Goal: Task Accomplishment & Management: Manage account settings

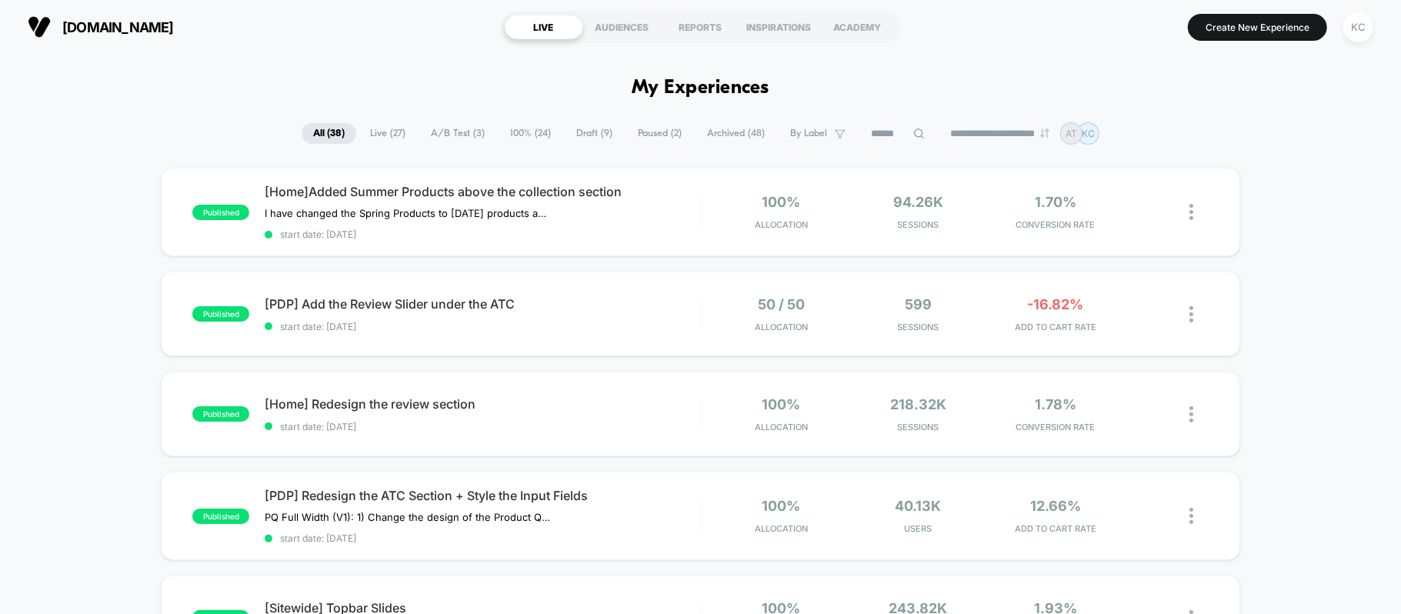
click at [439, 126] on div "**********" at bounding box center [701, 133] width 798 height 22
click at [442, 132] on span "A/B Test ( 3 )" at bounding box center [457, 133] width 77 height 21
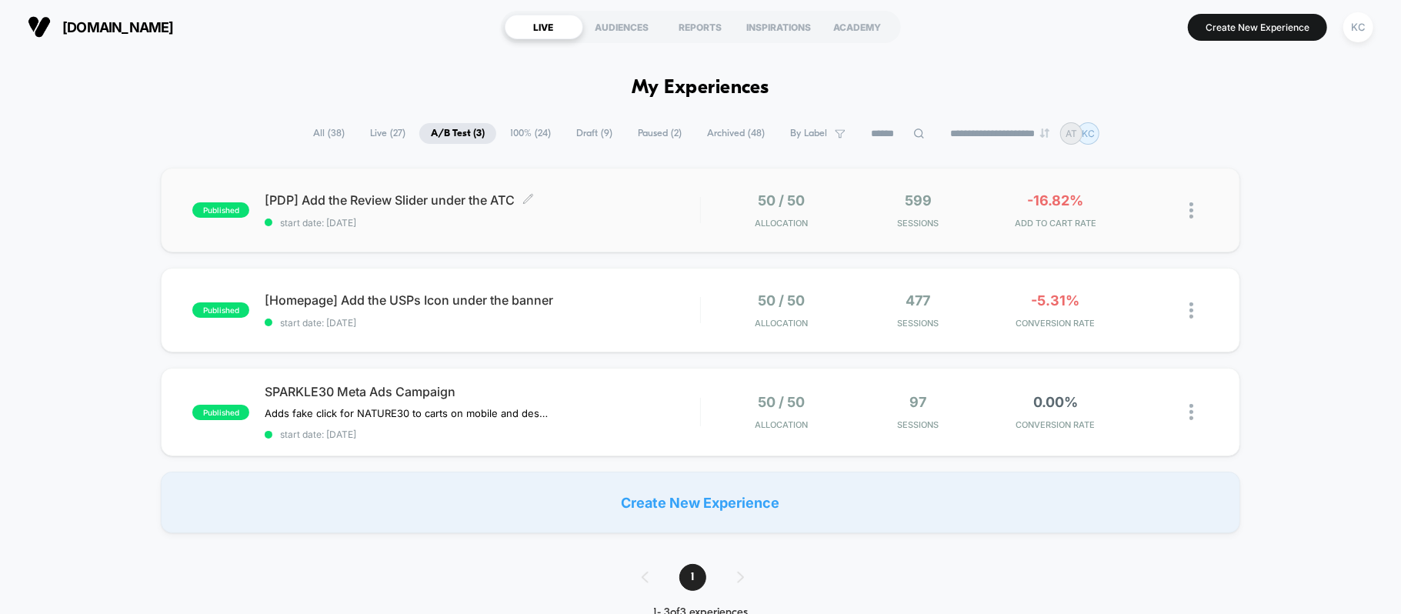
click at [360, 203] on span "[PDP] Add the Review Slider under the ATC Click to edit experience details" at bounding box center [482, 199] width 435 height 15
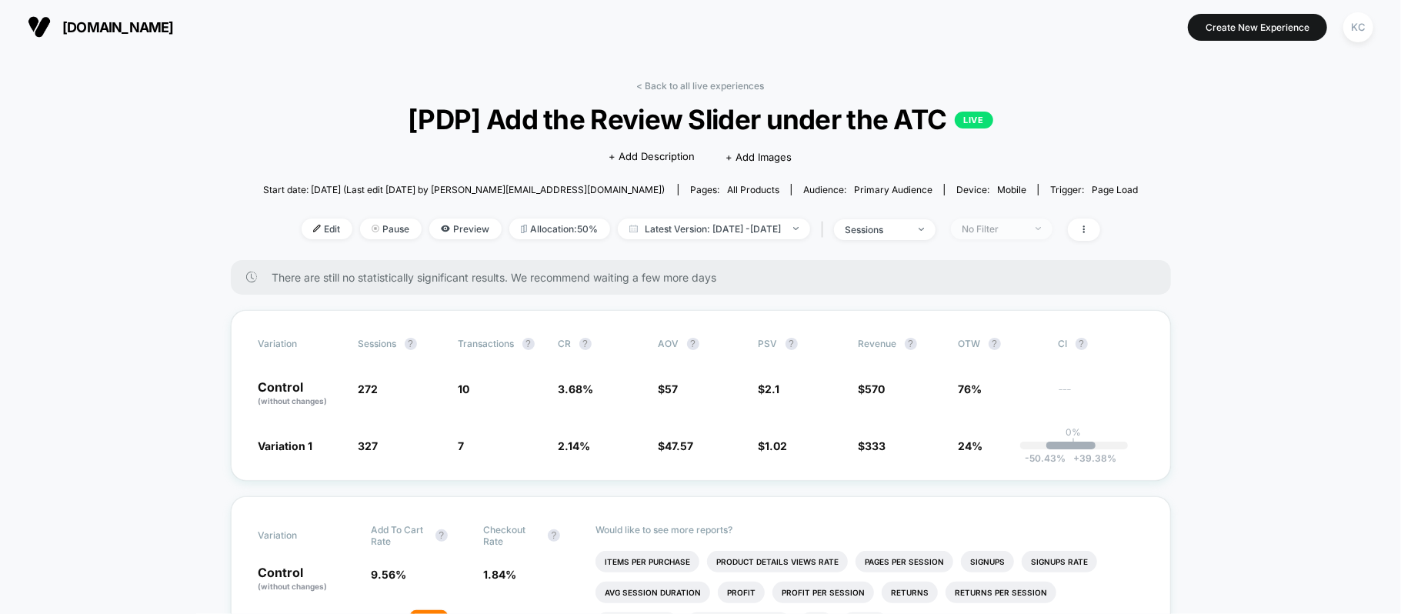
click at [1052, 234] on span "No Filter" at bounding box center [1002, 228] width 102 height 21
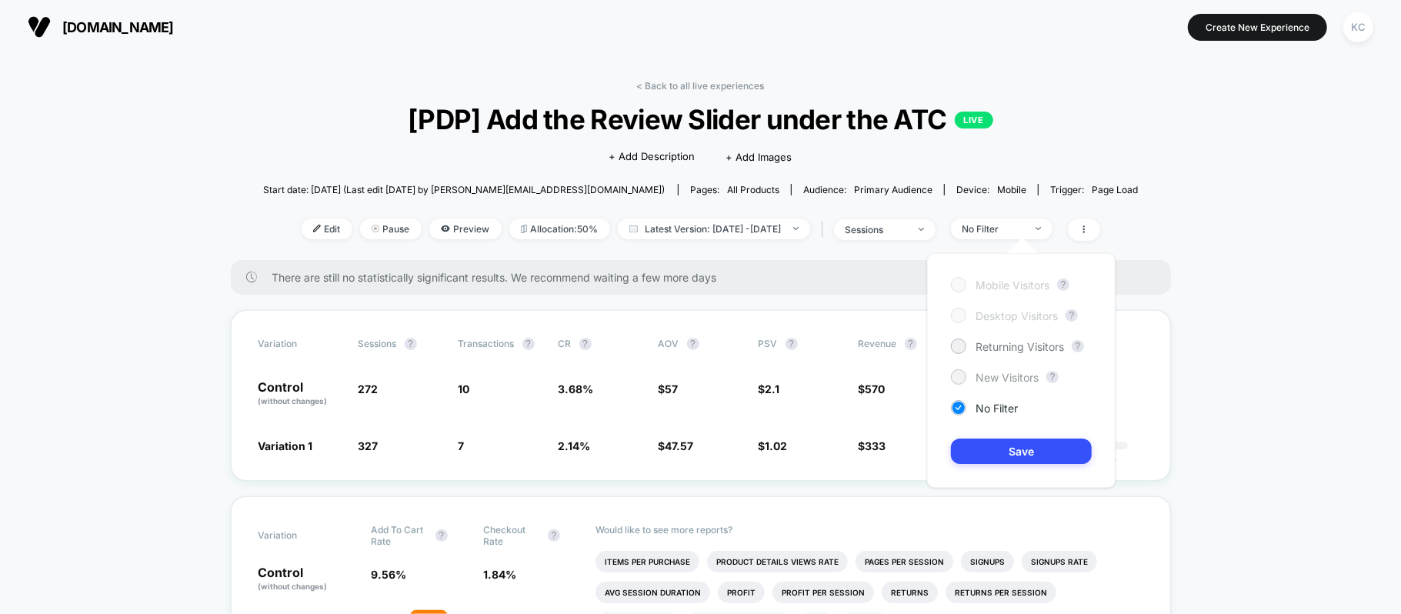
click at [1011, 379] on span "New Visitors" at bounding box center [1007, 377] width 63 height 13
click at [1008, 448] on button "Save" at bounding box center [1021, 451] width 141 height 25
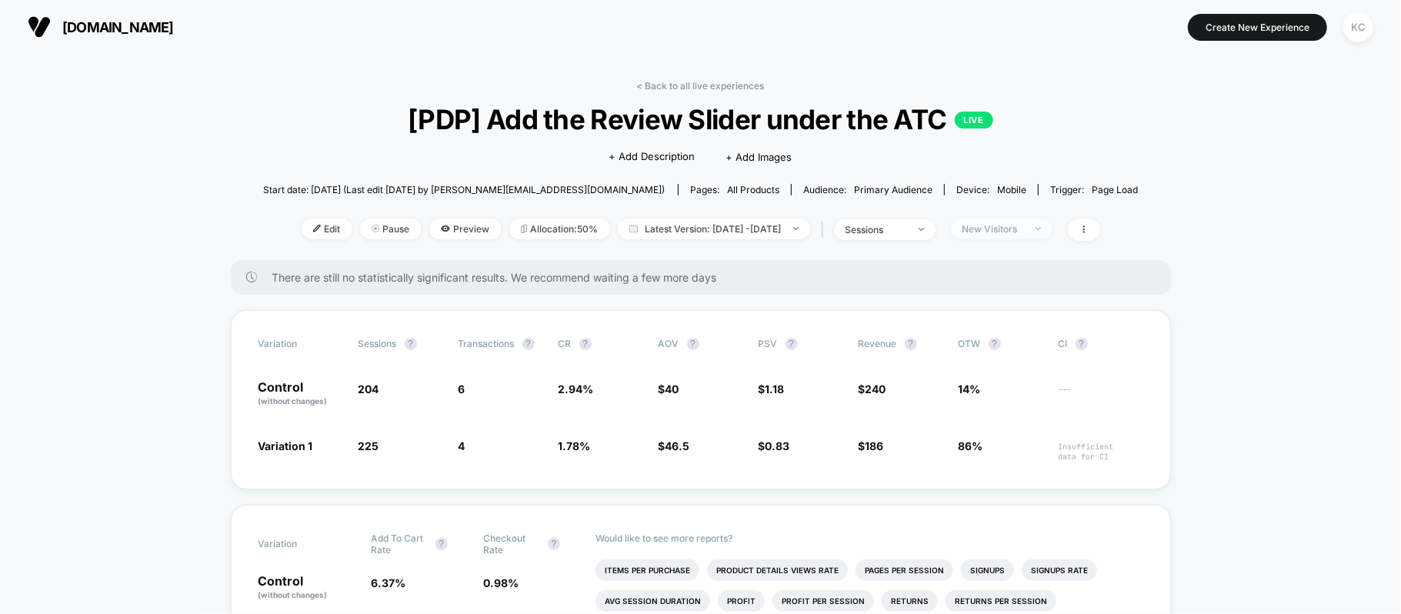
click at [1052, 218] on span "New Visitors" at bounding box center [1002, 228] width 102 height 21
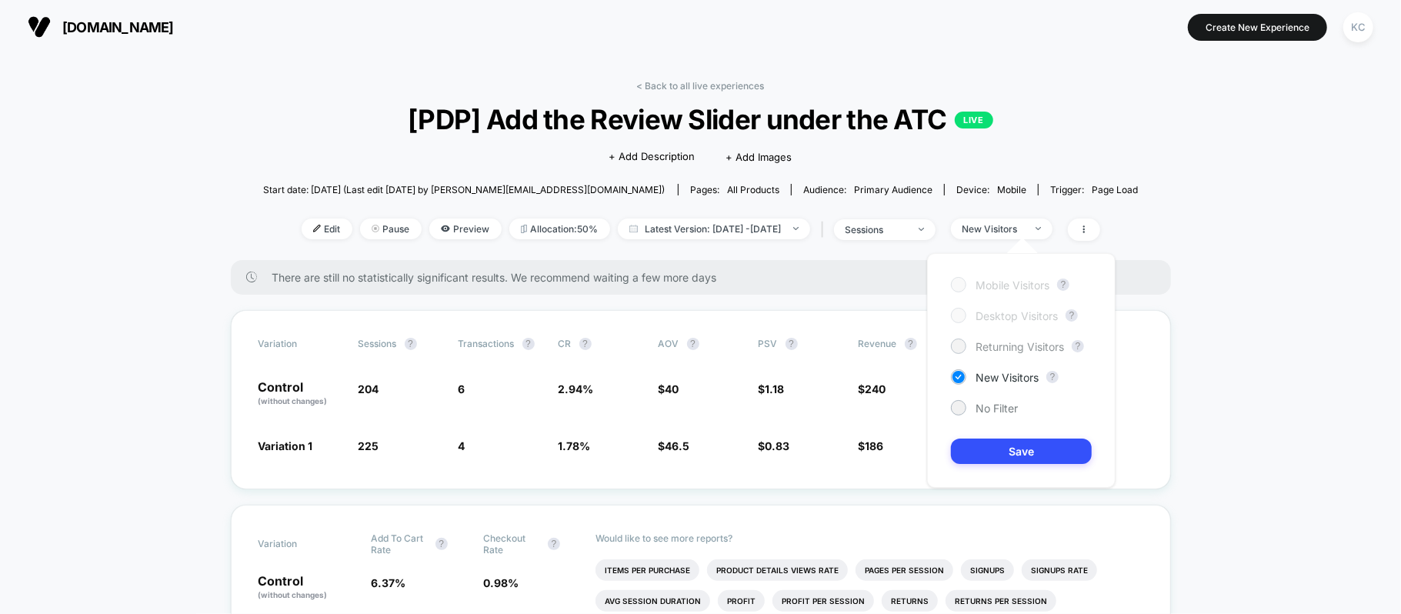
drag, startPoint x: 992, startPoint y: 345, endPoint x: 991, endPoint y: 411, distance: 65.4
click at [991, 345] on span "Returning Visitors" at bounding box center [1020, 346] width 88 height 13
click at [999, 443] on button "Save" at bounding box center [1021, 451] width 141 height 25
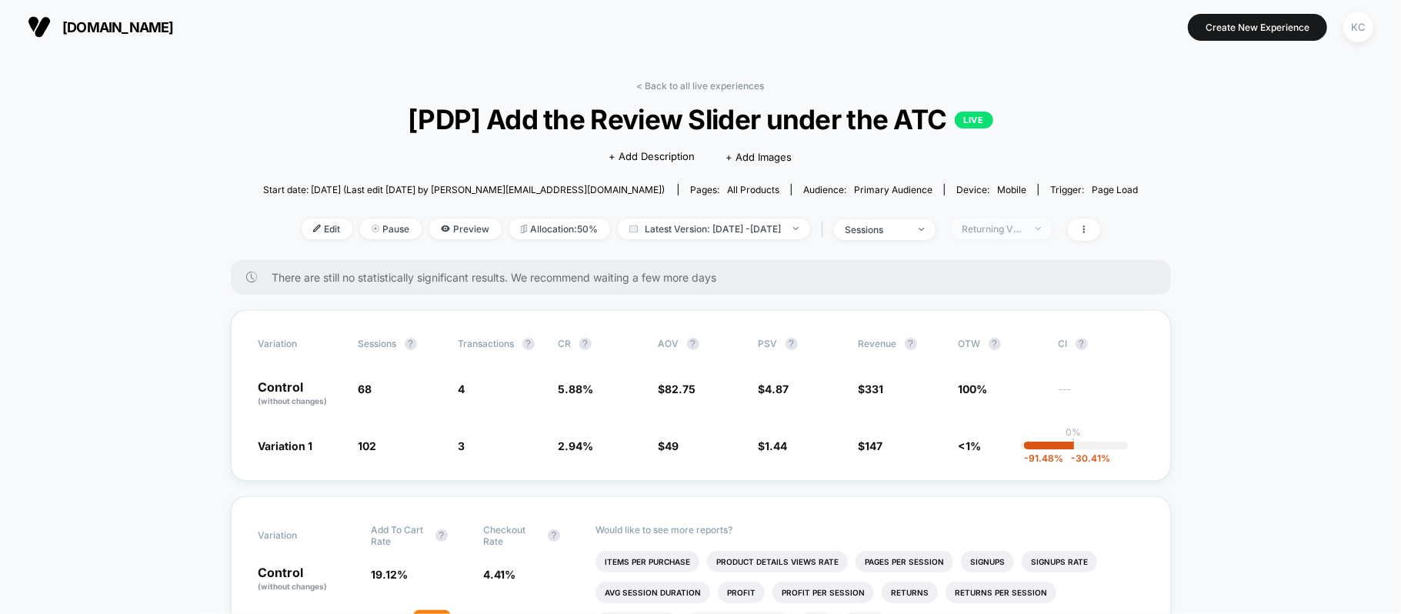
click at [1052, 234] on span "Returning Visitors" at bounding box center [1002, 228] width 102 height 21
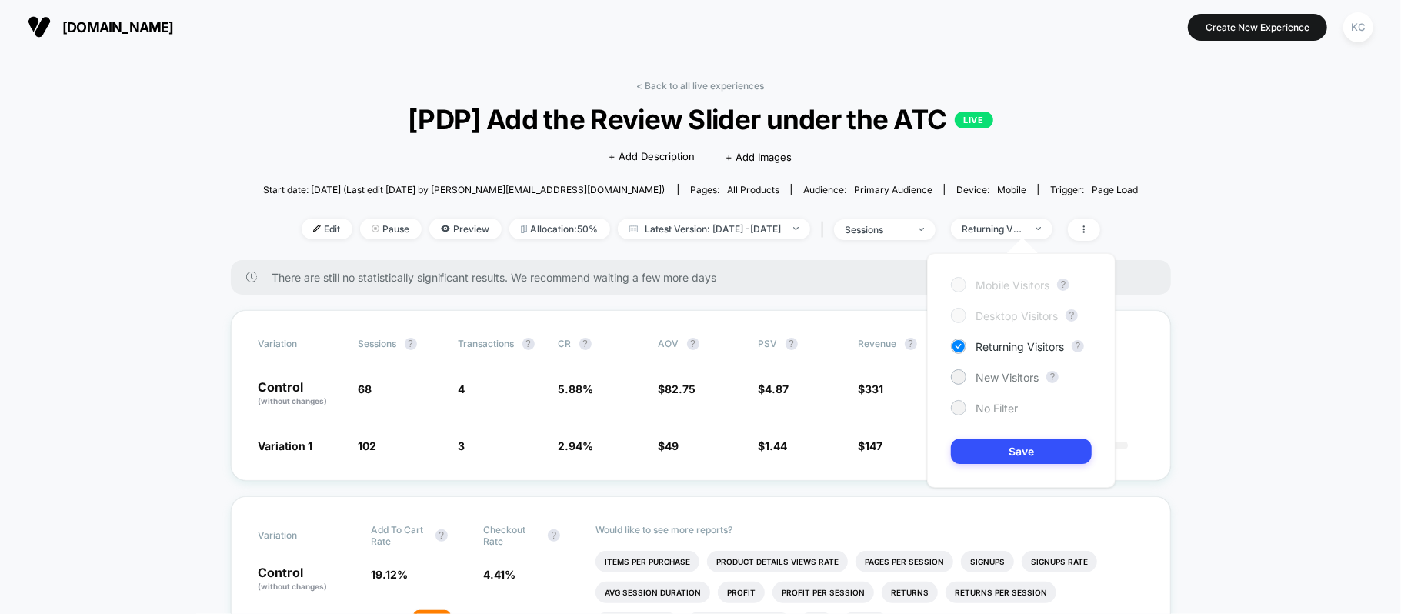
click at [986, 403] on span "No Filter" at bounding box center [997, 408] width 42 height 13
click at [1006, 448] on button "Save" at bounding box center [1021, 451] width 141 height 25
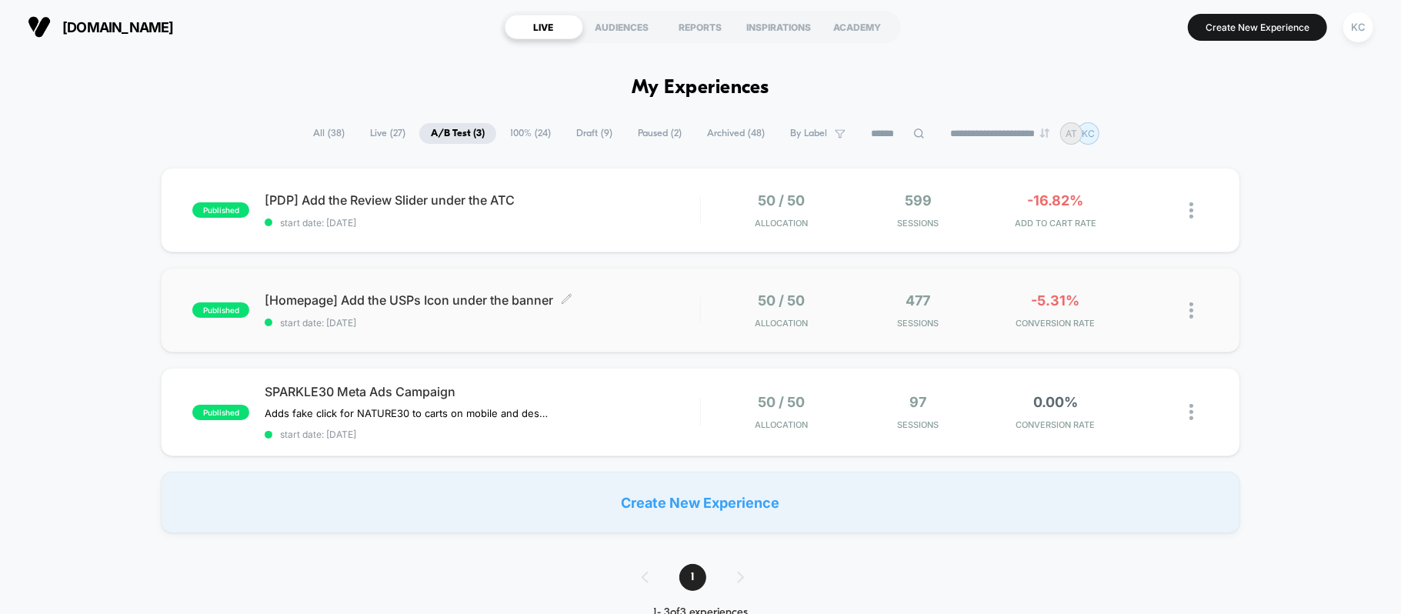
click at [330, 308] on div "[Homepage] Add the USPs Icon under the banner Click to edit experience details …" at bounding box center [482, 310] width 435 height 36
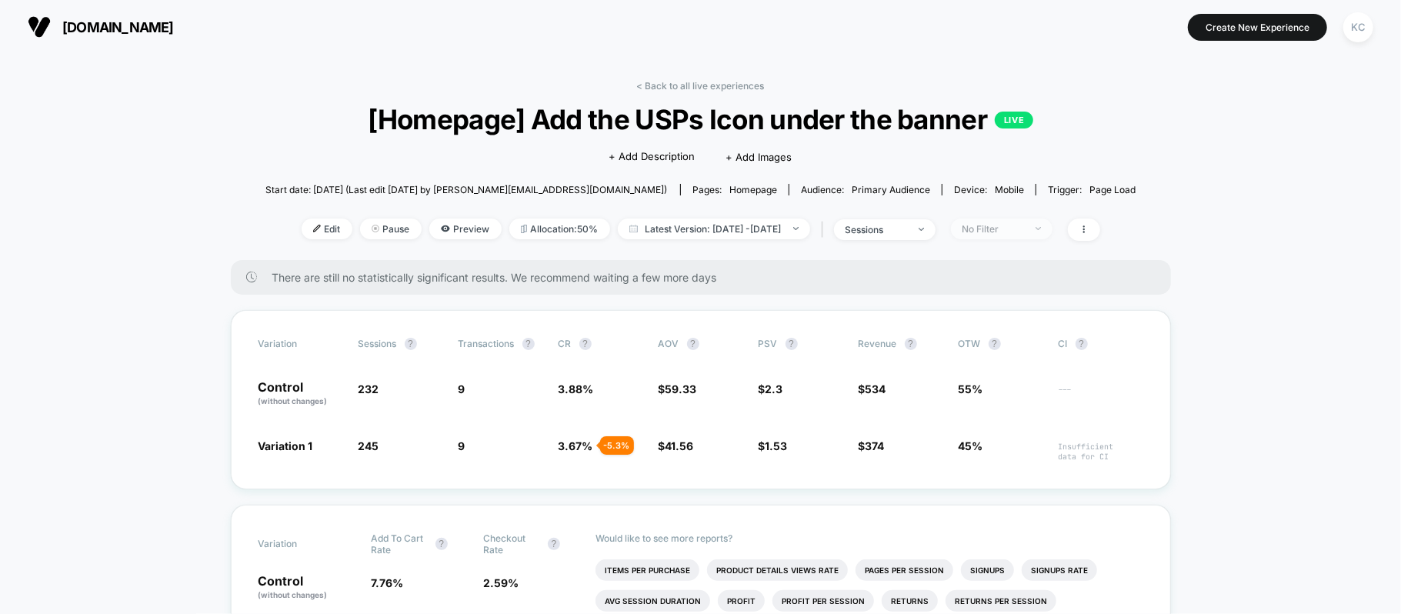
click at [1024, 228] on div "No Filter" at bounding box center [993, 229] width 62 height 12
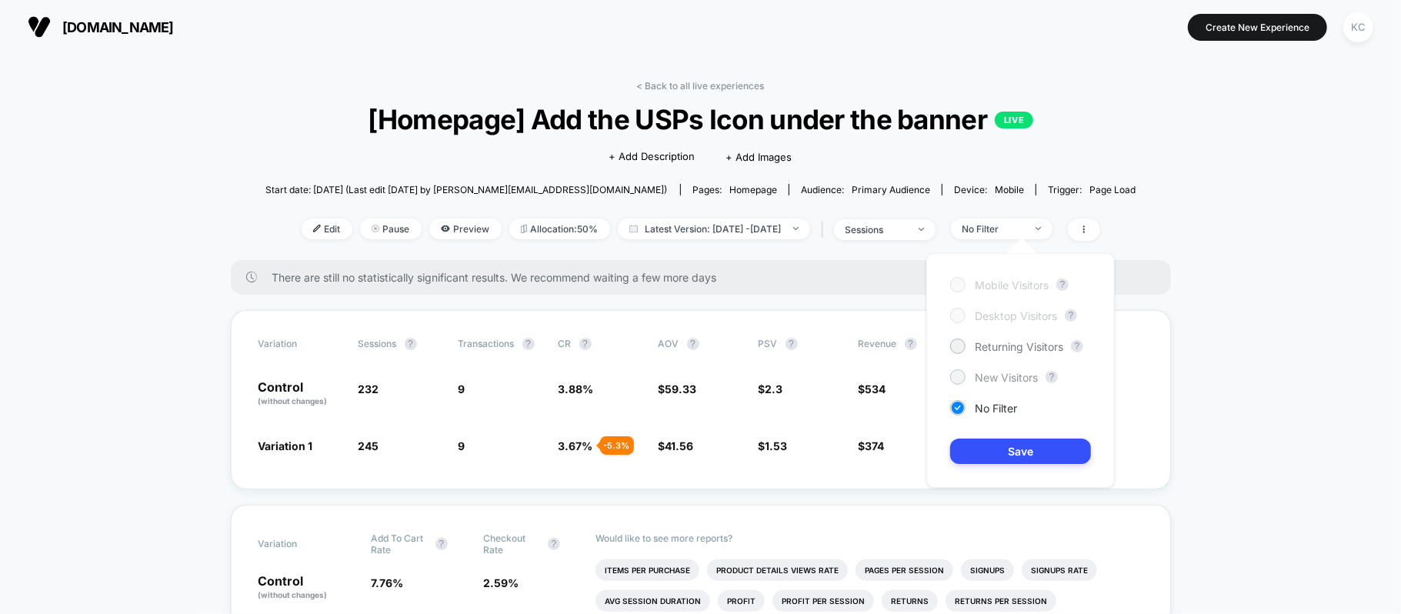
click at [1020, 379] on span "New Visitors" at bounding box center [1006, 377] width 63 height 13
click at [1026, 450] on button "Save" at bounding box center [1020, 451] width 141 height 25
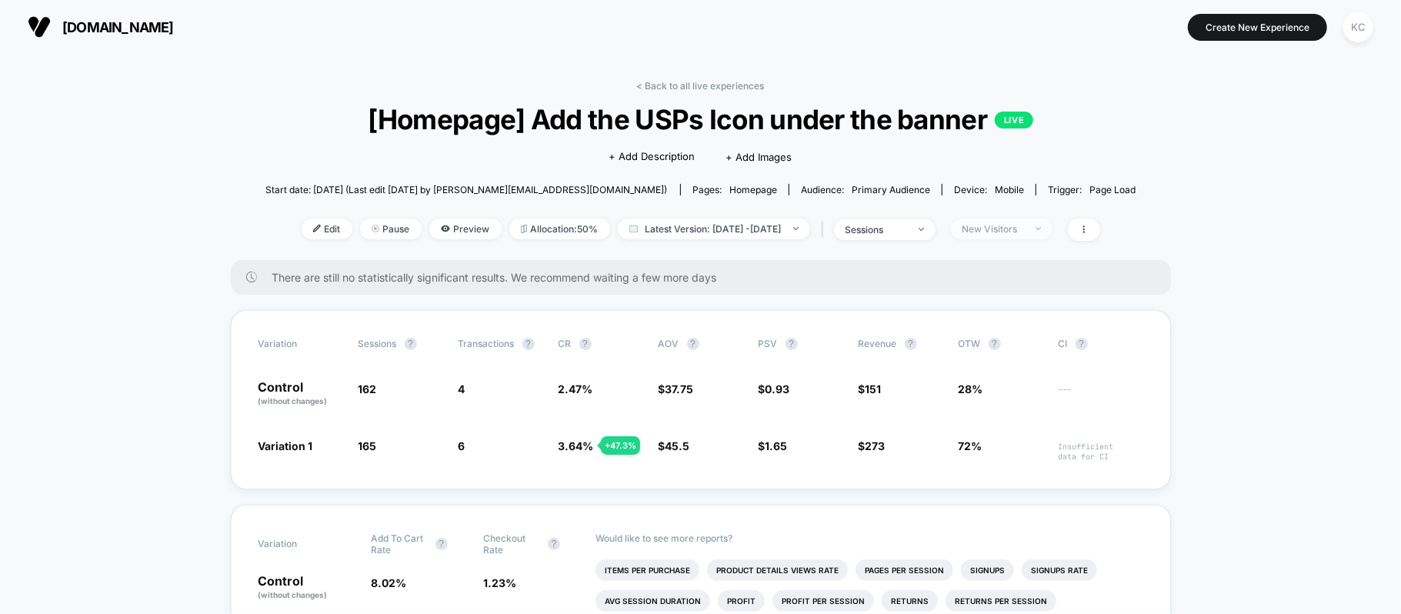
click at [1052, 231] on span "New Visitors" at bounding box center [1002, 228] width 102 height 21
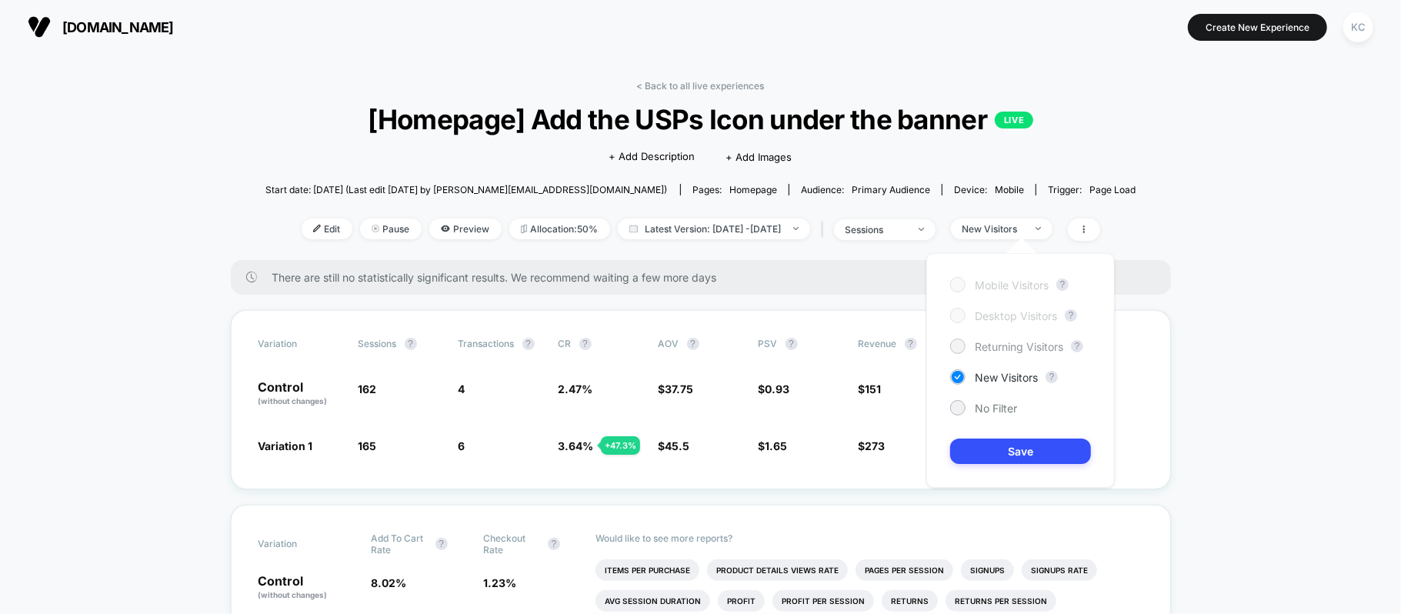
click at [1022, 349] on span "Returning Visitors" at bounding box center [1019, 346] width 88 height 13
